Goal: Task Accomplishment & Management: Use online tool/utility

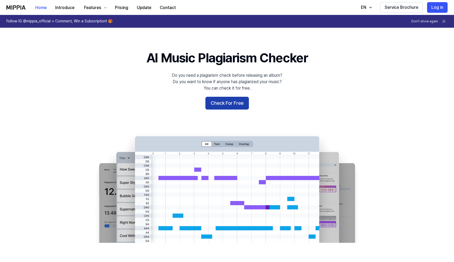
click at [234, 101] on button "Check For Free" at bounding box center [226, 103] width 43 height 13
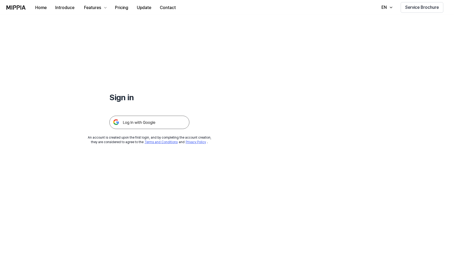
click at [154, 122] on img at bounding box center [149, 122] width 80 height 13
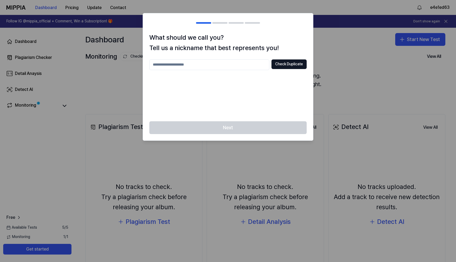
click at [204, 66] on input "text" at bounding box center [209, 64] width 120 height 11
type input "********"
click at [287, 67] on button "Check Duplicate" at bounding box center [289, 64] width 35 height 10
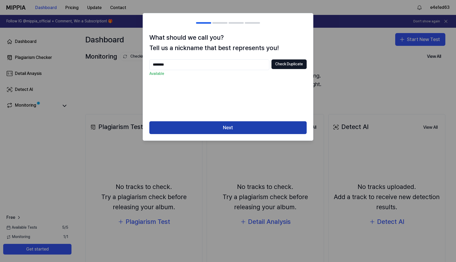
click at [245, 129] on button "Next" at bounding box center [227, 127] width 157 height 13
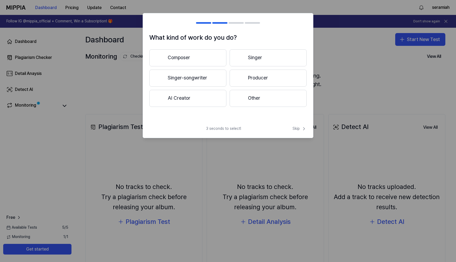
click at [250, 57] on button "Singer" at bounding box center [268, 57] width 77 height 17
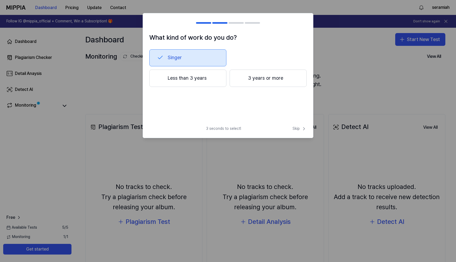
click at [209, 79] on button "Less than 3 years" at bounding box center [187, 79] width 77 height 18
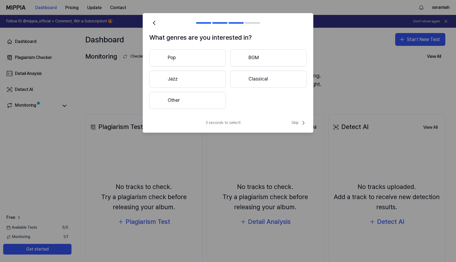
click at [187, 58] on button "Pop" at bounding box center [187, 57] width 77 height 17
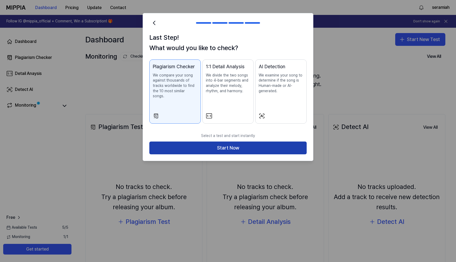
click at [208, 142] on button "Start Now" at bounding box center [227, 148] width 157 height 13
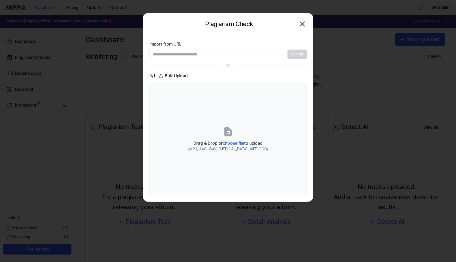
paste input "**********"
type input "**********"
click at [299, 54] on button "Upload" at bounding box center [297, 55] width 19 height 10
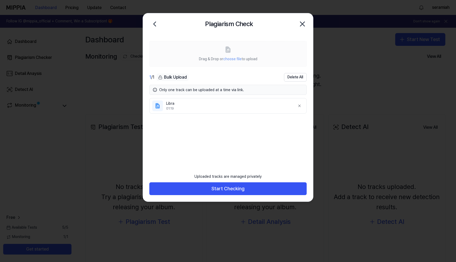
drag, startPoint x: 218, startPoint y: 107, endPoint x: 217, endPoint y: 122, distance: 15.0
click at [217, 121] on ul "Libra 01:19" at bounding box center [227, 130] width 157 height 65
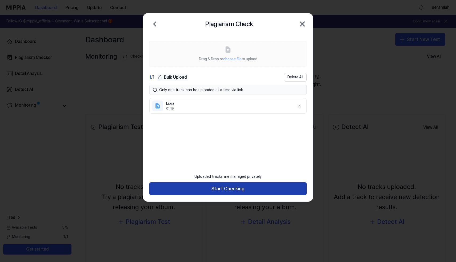
click at [231, 190] on button "Start Checking" at bounding box center [227, 188] width 157 height 13
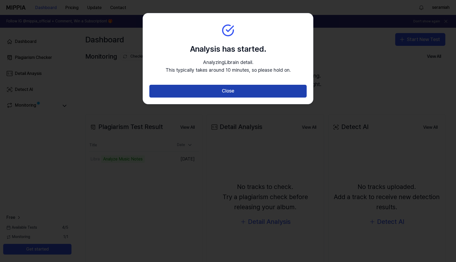
click at [229, 92] on button "Close" at bounding box center [227, 91] width 157 height 13
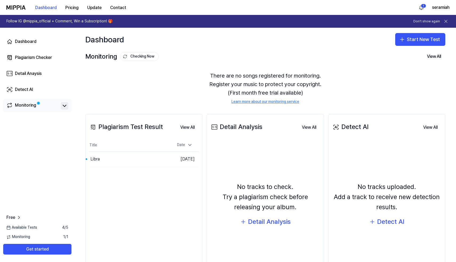
click at [65, 105] on icon at bounding box center [64, 106] width 6 height 6
click at [62, 109] on icon at bounding box center [64, 106] width 6 height 6
click at [153, 161] on button "Go to Results" at bounding box center [156, 159] width 29 height 9
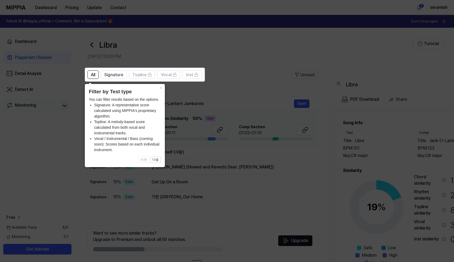
click at [242, 74] on icon at bounding box center [228, 131] width 456 height 262
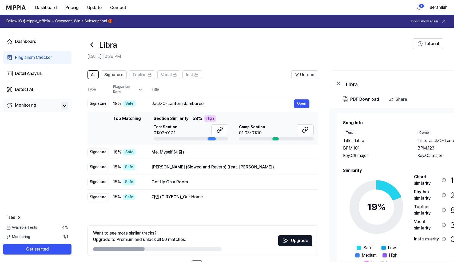
scroll to position [19, 0]
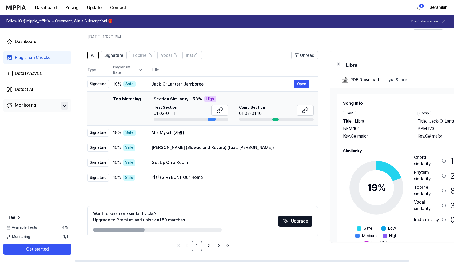
drag, startPoint x: 143, startPoint y: 229, endPoint x: 174, endPoint y: 232, distance: 30.8
click at [174, 232] on div "Want to see more similar tracks? Upgrade to Premium and unlock all 50 matches. …" at bounding box center [203, 221] width 230 height 30
drag, startPoint x: 134, startPoint y: 228, endPoint x: 190, endPoint y: 228, distance: 56.0
click at [190, 228] on div at bounding box center [157, 230] width 129 height 4
drag, startPoint x: 210, startPoint y: 229, endPoint x: 240, endPoint y: 230, distance: 30.7
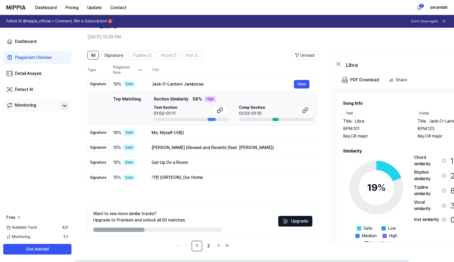
click at [240, 230] on div "Want to see more similar tracks? Upgrade to Premium and unlock all 50 matches. …" at bounding box center [203, 221] width 230 height 30
click at [207, 245] on link "2" at bounding box center [208, 246] width 11 height 11
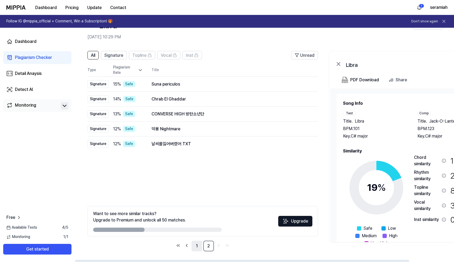
click at [196, 247] on link "1" at bounding box center [197, 246] width 11 height 11
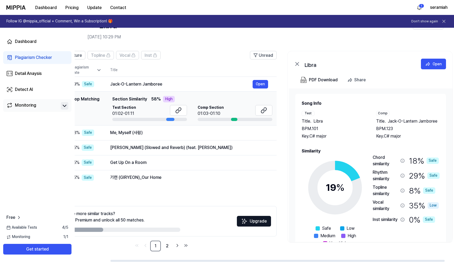
scroll to position [0, 51]
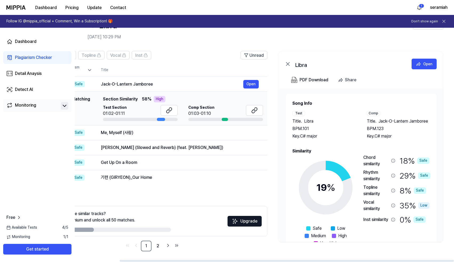
drag, startPoint x: 423, startPoint y: 221, endPoint x: 337, endPoint y: 217, distance: 86.0
click at [337, 217] on div "19 % Safe Low Medium High Very High Chord similarity 18 % Safe Rhythm similarit…" at bounding box center [361, 200] width 138 height 92
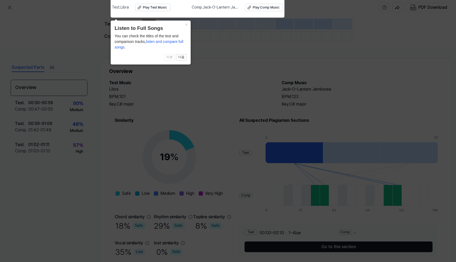
click at [219, 88] on icon at bounding box center [228, 129] width 456 height 265
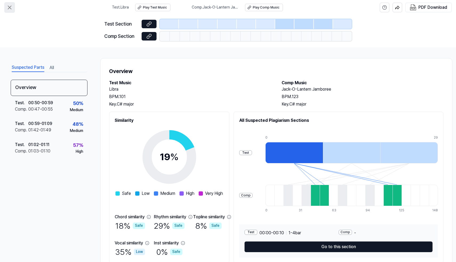
click at [10, 8] on icon at bounding box center [9, 7] width 6 height 6
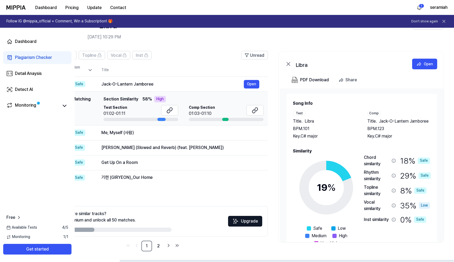
scroll to position [0, 51]
drag, startPoint x: 431, startPoint y: 183, endPoint x: 366, endPoint y: 197, distance: 66.3
click at [366, 197] on div "Chord similarity 18 % Safe Rhythm similarity 29 % Safe Topline similarity 8 % S…" at bounding box center [396, 199] width 67 height 90
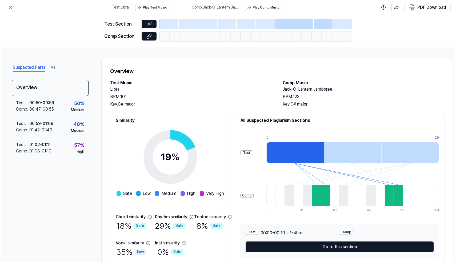
scroll to position [0, 0]
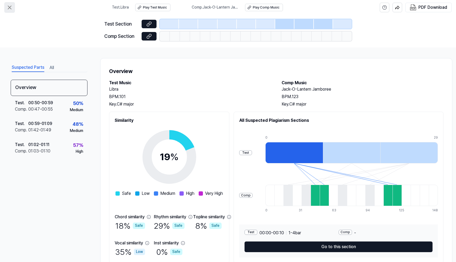
click at [9, 7] on icon at bounding box center [9, 7] width 3 height 3
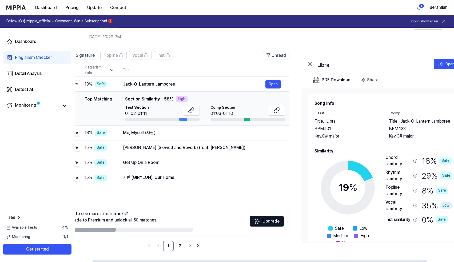
scroll to position [0, 51]
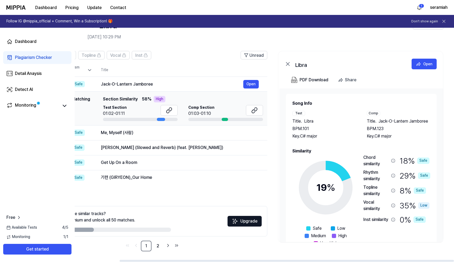
drag, startPoint x: 411, startPoint y: 102, endPoint x: 335, endPoint y: 108, distance: 76.0
click at [335, 108] on div "Song Info Test Title . Libra BPM. 101 Key. C# major Comp Title . Jack-O-Lantern…" at bounding box center [361, 119] width 138 height 39
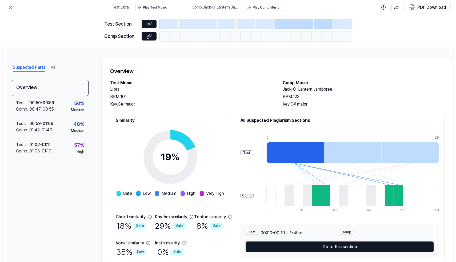
scroll to position [0, 0]
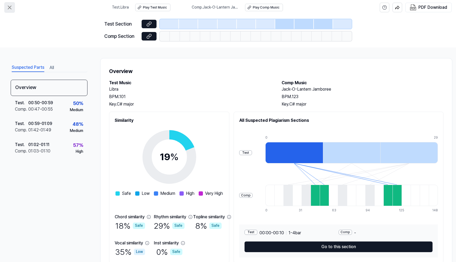
click at [10, 8] on icon at bounding box center [9, 7] width 3 height 3
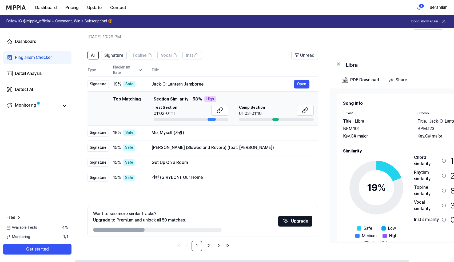
drag, startPoint x: 405, startPoint y: 103, endPoint x: 410, endPoint y: 97, distance: 7.7
click at [410, 97] on div "Song Info Test Title . Libra BPM. 101 Key. C# major Comp Title . Jack-O-Lantern…" at bounding box center [412, 173] width 151 height 159
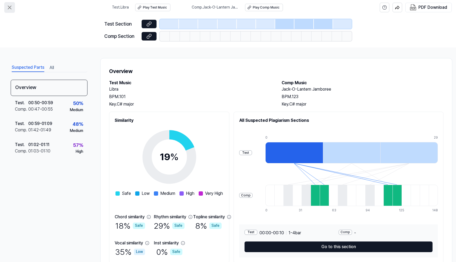
click at [10, 7] on icon at bounding box center [9, 7] width 6 height 6
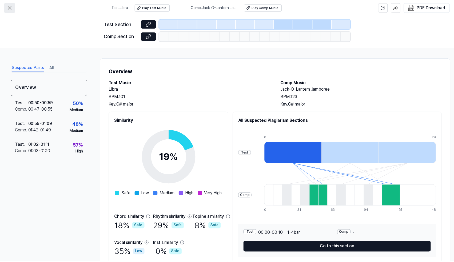
scroll to position [19, 0]
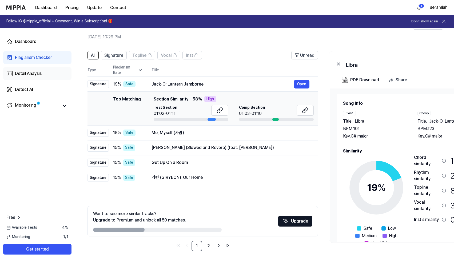
click at [35, 76] on div "Detail Anaysis" at bounding box center [28, 73] width 27 height 6
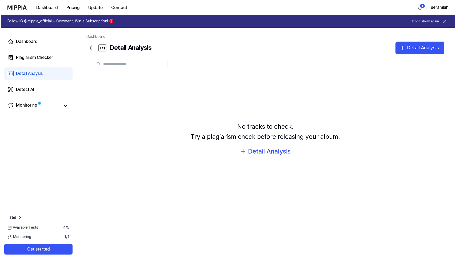
scroll to position [0, 0]
click at [23, 87] on div "Detect AI" at bounding box center [24, 89] width 18 height 6
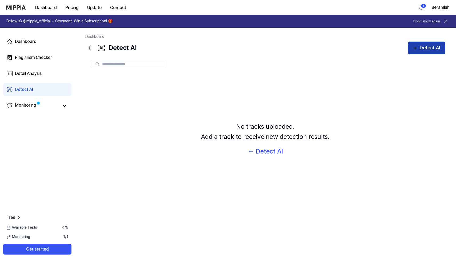
click at [426, 48] on div "Detect AI" at bounding box center [430, 48] width 20 height 8
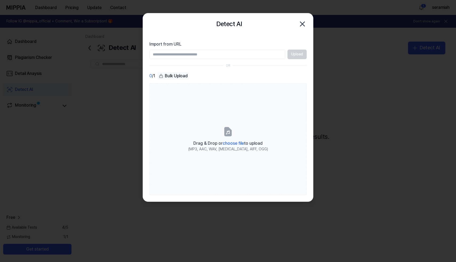
click at [303, 22] on icon "button" at bounding box center [302, 24] width 9 height 9
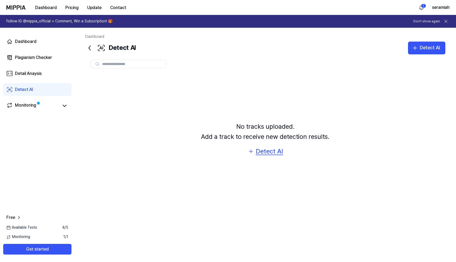
click at [268, 150] on div "Detect AI" at bounding box center [269, 151] width 27 height 10
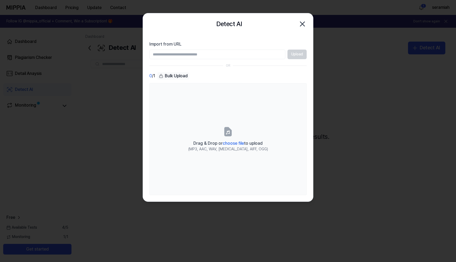
click at [181, 54] on input "Import from URL" at bounding box center [217, 55] width 136 height 10
type input "**********"
click at [301, 54] on button "Upload" at bounding box center [297, 55] width 19 height 10
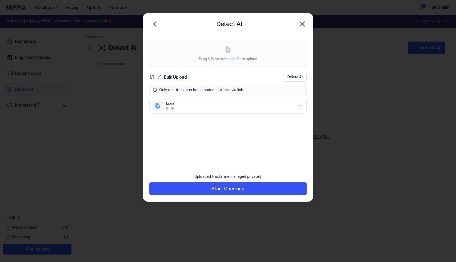
click at [265, 107] on div "01:19" at bounding box center [228, 108] width 125 height 5
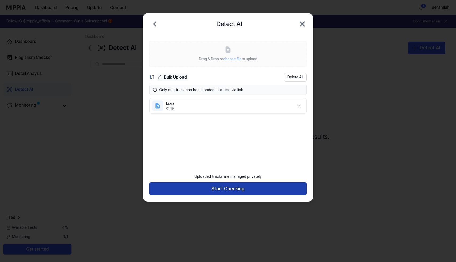
click at [213, 189] on button "Start Checking" at bounding box center [227, 188] width 157 height 13
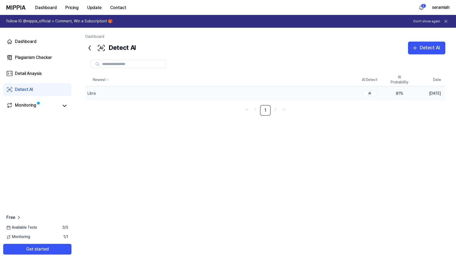
click at [401, 97] on td "81 %" at bounding box center [400, 93] width 30 height 14
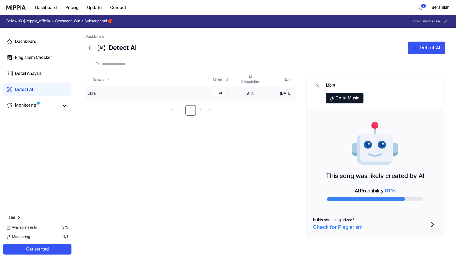
click at [410, 225] on button "Is this song plagiarized? Check for Plagiarism" at bounding box center [375, 224] width 137 height 25
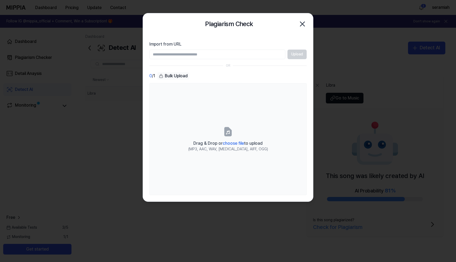
click at [304, 21] on icon "button" at bounding box center [302, 24] width 9 height 9
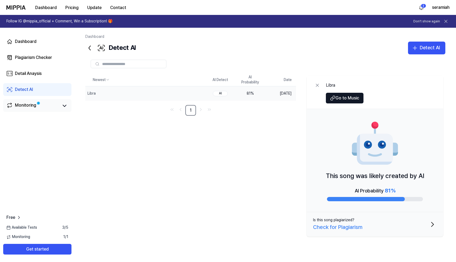
click at [32, 106] on div "Monitoring" at bounding box center [25, 105] width 21 height 7
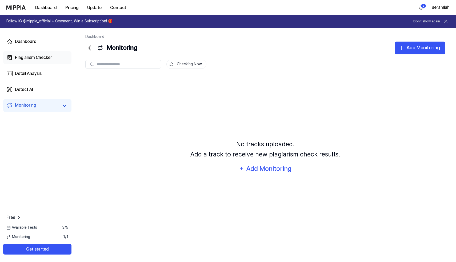
click at [38, 58] on div "Plagiarism Checker" at bounding box center [33, 57] width 37 height 6
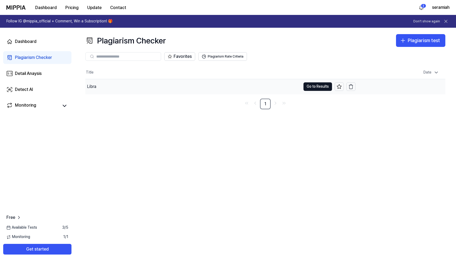
click at [134, 87] on div "Libra" at bounding box center [193, 86] width 216 height 15
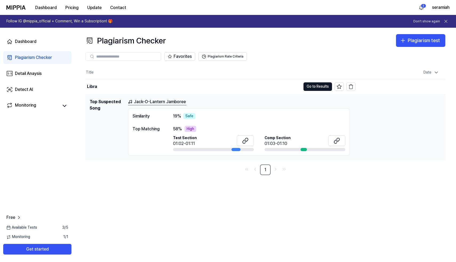
click at [151, 103] on link "Jack-O-Lantern Jamboree" at bounding box center [157, 102] width 58 height 7
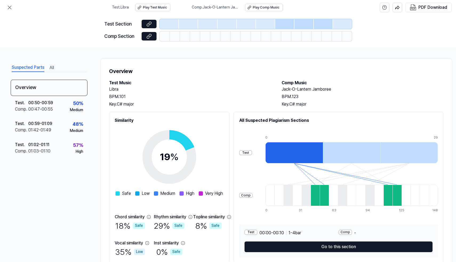
scroll to position [23, 0]
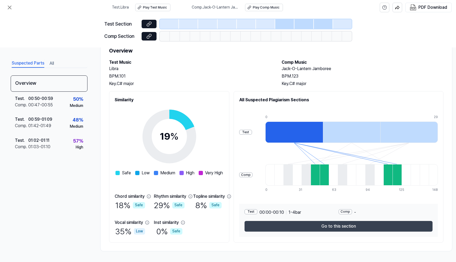
click at [328, 223] on button "Go to this section" at bounding box center [339, 226] width 188 height 11
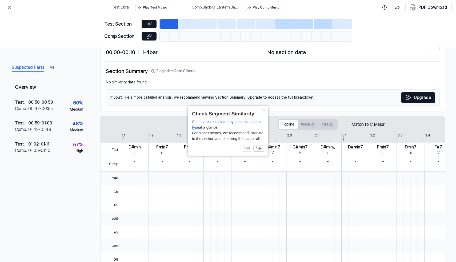
scroll to position [12, 0]
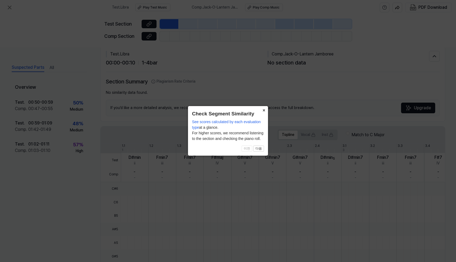
click at [264, 110] on button "×" at bounding box center [264, 109] width 9 height 7
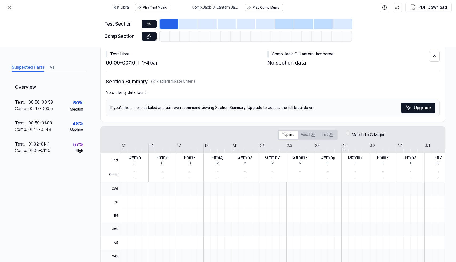
click at [169, 23] on div at bounding box center [169, 24] width 19 height 10
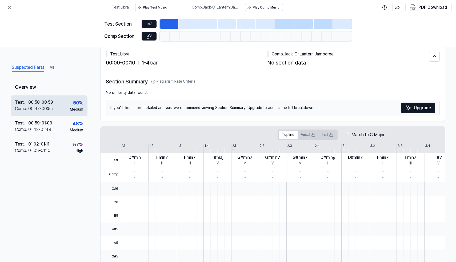
click at [67, 108] on div "Test . 00:50 - 00:59 Comp . 00:47 - 00:55 50 % Medium" at bounding box center [49, 106] width 77 height 21
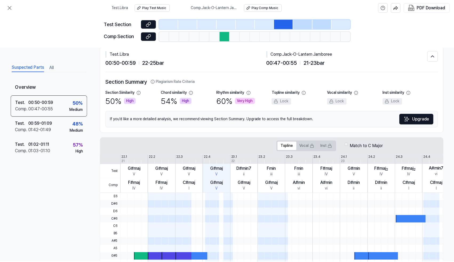
scroll to position [0, 0]
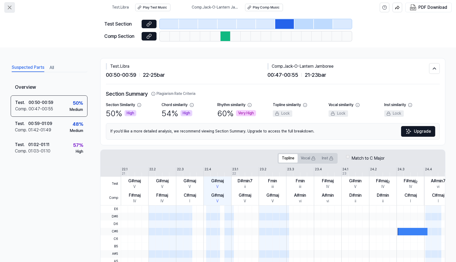
click at [10, 7] on icon at bounding box center [9, 7] width 6 height 6
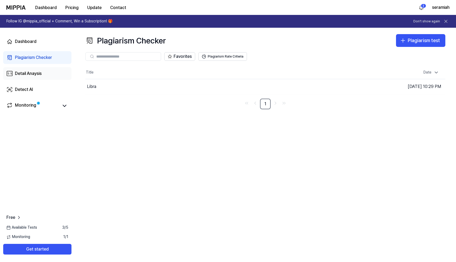
click at [35, 74] on div "Detail Anaysis" at bounding box center [28, 73] width 27 height 6
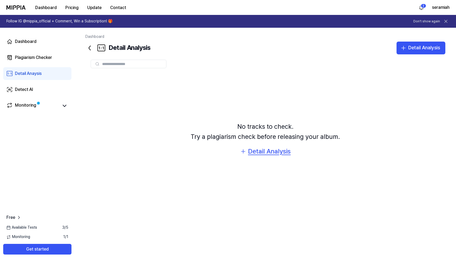
click at [251, 149] on div "Detail Analysis" at bounding box center [269, 151] width 43 height 10
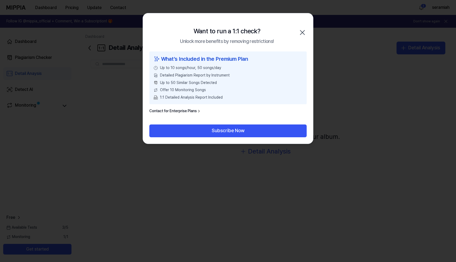
click at [303, 32] on icon "button" at bounding box center [302, 32] width 4 height 4
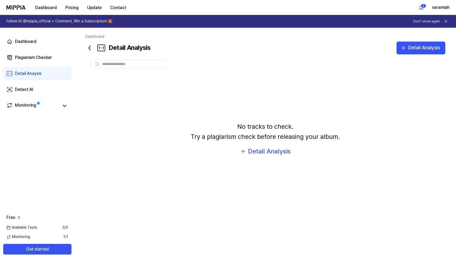
click at [110, 66] on input "text" at bounding box center [132, 64] width 61 height 5
click at [34, 105] on div "Monitoring" at bounding box center [25, 105] width 21 height 7
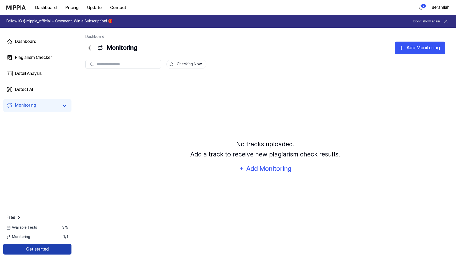
click at [27, 250] on button "Get started" at bounding box center [37, 249] width 68 height 11
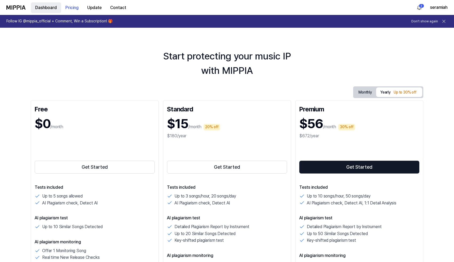
click at [39, 6] on button "Dashboard" at bounding box center [46, 7] width 30 height 11
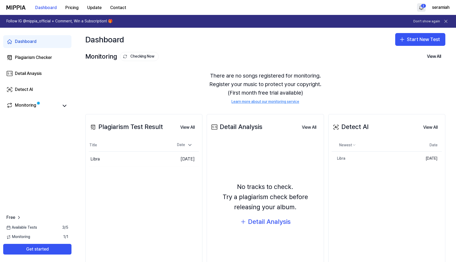
click at [420, 8] on html "Dashboard Pricing Update Contact 2 seramiah Follow IG @mippia_official + Commen…" at bounding box center [228, 131] width 456 height 262
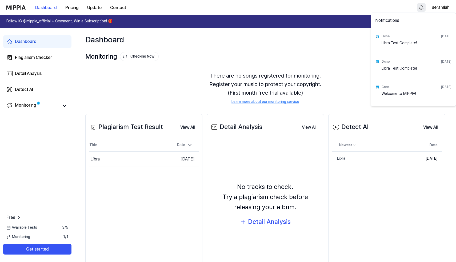
click at [399, 45] on div "Libra Test Complete!" at bounding box center [417, 45] width 70 height 11
click at [383, 38] on div "Done" at bounding box center [386, 36] width 8 height 5
click at [23, 59] on html "Dashboard Pricing Update Contact seramiah Follow IG @mippia_official + Comment,…" at bounding box center [228, 131] width 456 height 262
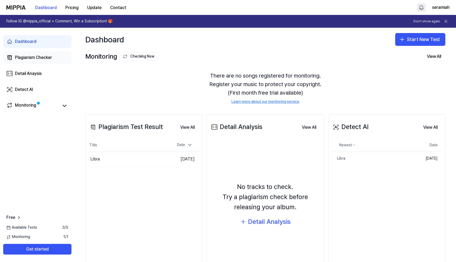
click at [21, 56] on div "Plagiarism Checker" at bounding box center [33, 57] width 37 height 6
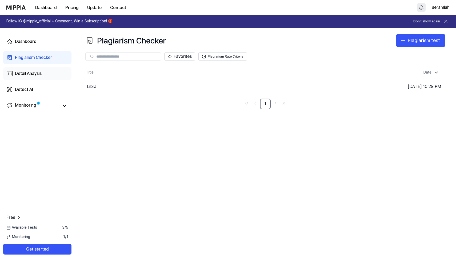
click at [36, 74] on div "Detail Anaysis" at bounding box center [28, 73] width 27 height 6
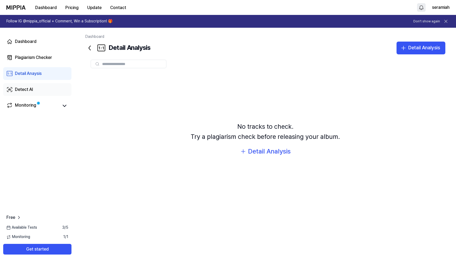
click at [24, 88] on div "Detect AI" at bounding box center [24, 89] width 18 height 6
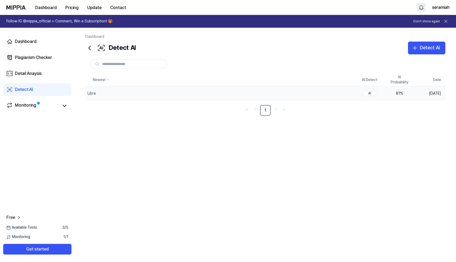
click at [376, 94] on div "AI" at bounding box center [369, 93] width 15 height 5
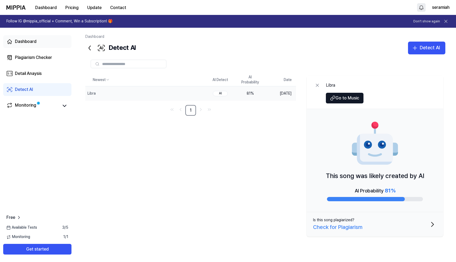
click at [13, 43] on icon at bounding box center [9, 41] width 6 height 6
